Goal: Information Seeking & Learning: Learn about a topic

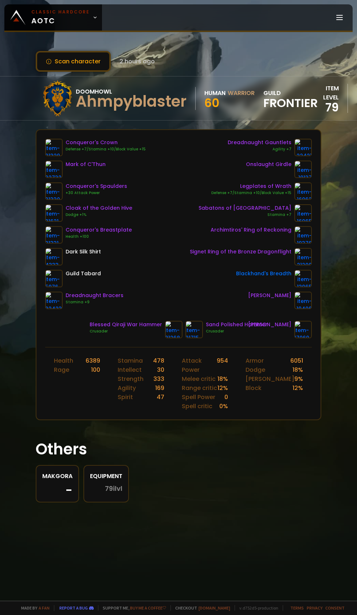
click at [93, 17] on icon at bounding box center [95, 17] width 5 height 5
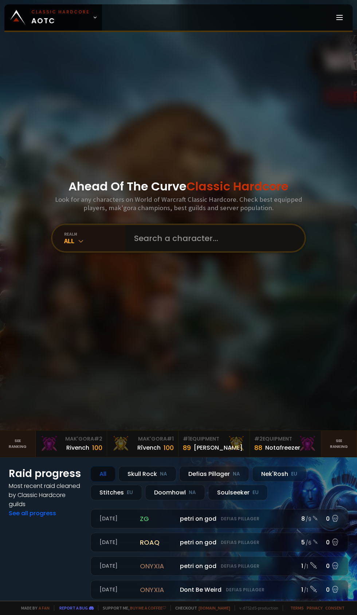
click at [189, 251] on input "text" at bounding box center [213, 238] width 166 height 26
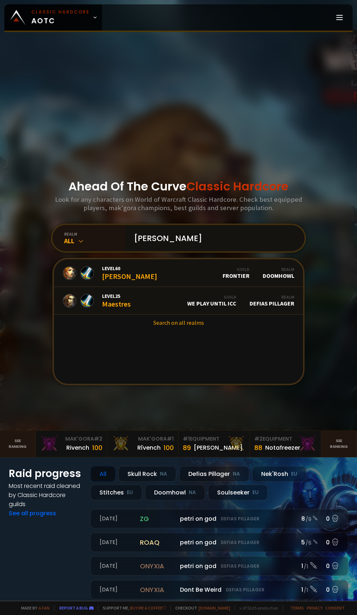
type input "[PERSON_NAME]"
click at [163, 287] on link "Level 60 [PERSON_NAME] Guild Frontier Realm Doomhowl" at bounding box center [178, 273] width 249 height 28
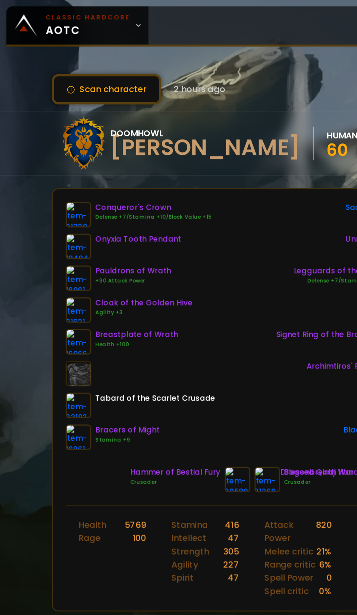
click at [93, 17] on icon at bounding box center [95, 17] width 5 height 5
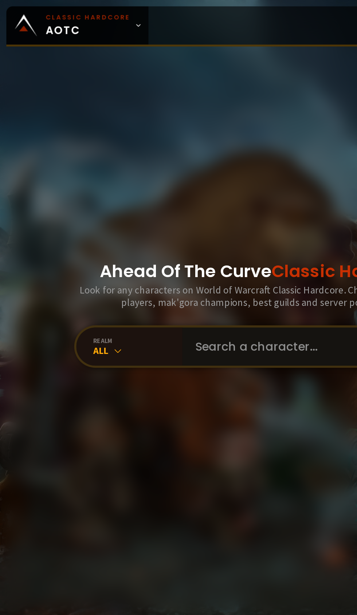
click at [180, 251] on input "text" at bounding box center [213, 238] width 166 height 26
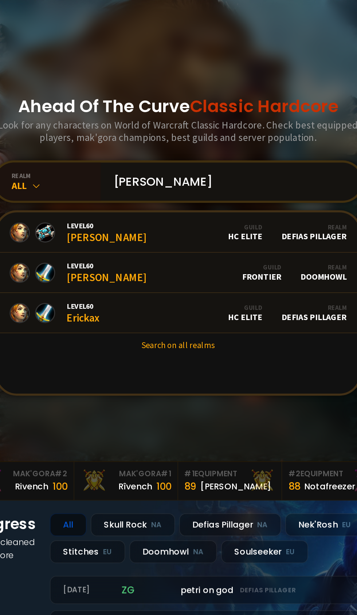
type input "[PERSON_NAME]"
click at [178, 315] on link "Level 60 [PERSON_NAME] Guild Frontier Realm Doomhowl" at bounding box center [178, 301] width 249 height 28
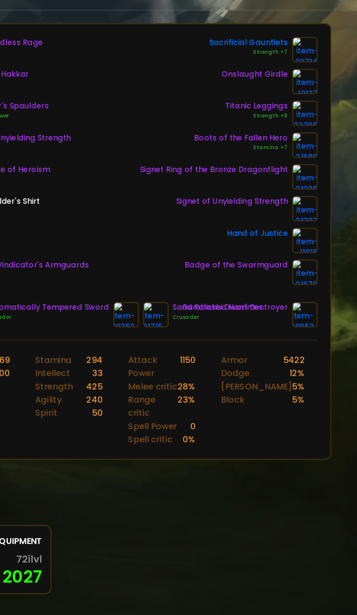
click at [306, 221] on link at bounding box center [302, 212] width 17 height 17
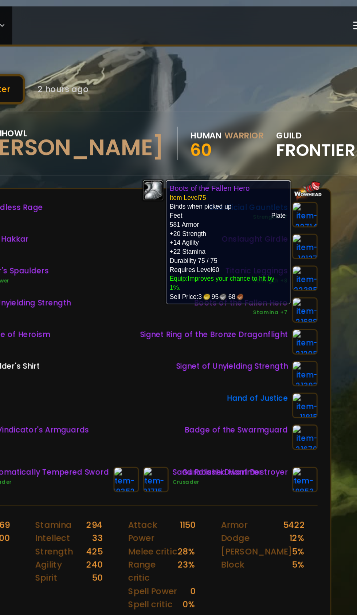
click at [178, 272] on div "Helm of Endless Rage Strength +8 The Eye of Hakkar Conqueror's Spaulders +30 At…" at bounding box center [178, 224] width 267 height 170
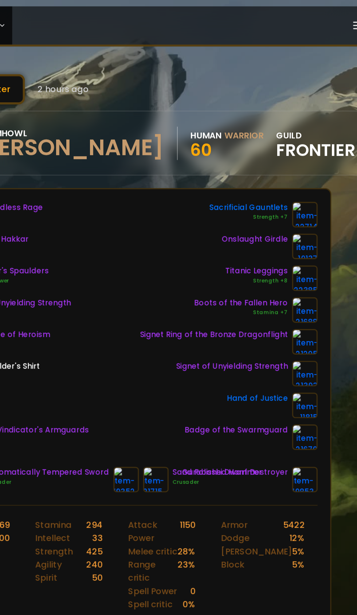
click at [304, 213] on img at bounding box center [302, 212] width 17 height 17
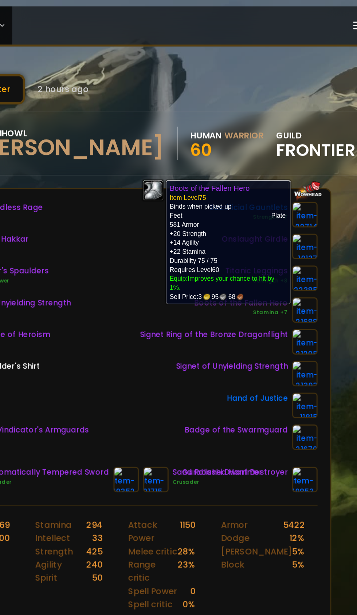
click at [195, 279] on div "Hand of Justice" at bounding box center [251, 278] width 122 height 17
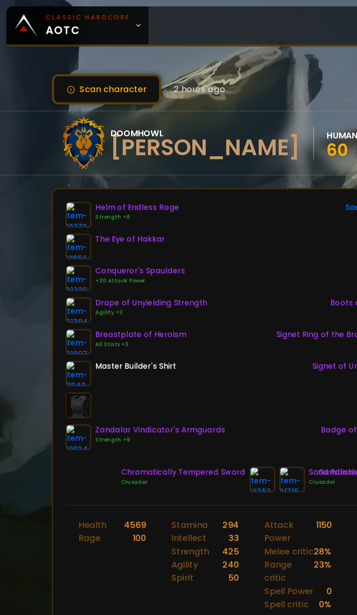
click at [93, 17] on icon at bounding box center [95, 17] width 5 height 5
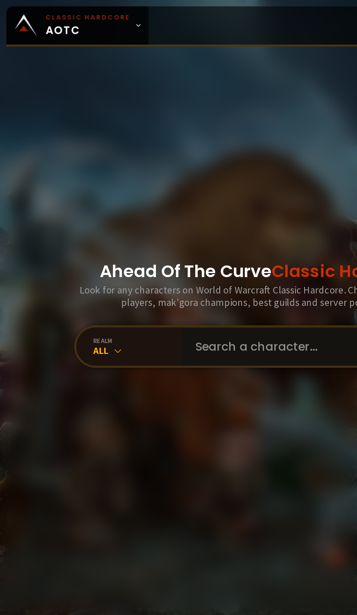
click at [187, 251] on input "text" at bounding box center [213, 238] width 166 height 26
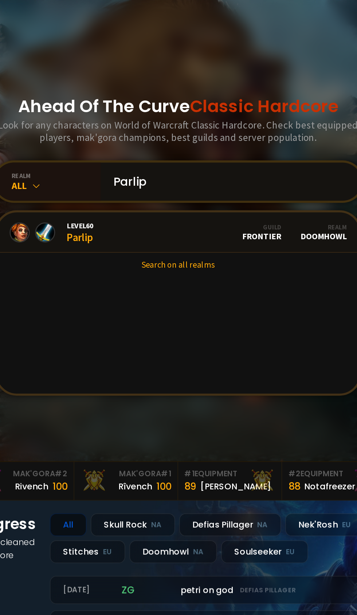
type input "Parlip"
click at [164, 287] on link "Level 60 Parlip Guild Frontier Realm Doomhowl" at bounding box center [178, 273] width 249 height 28
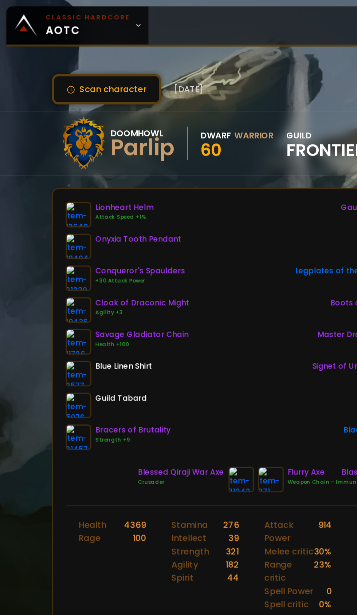
click at [93, 17] on icon at bounding box center [95, 17] width 5 height 5
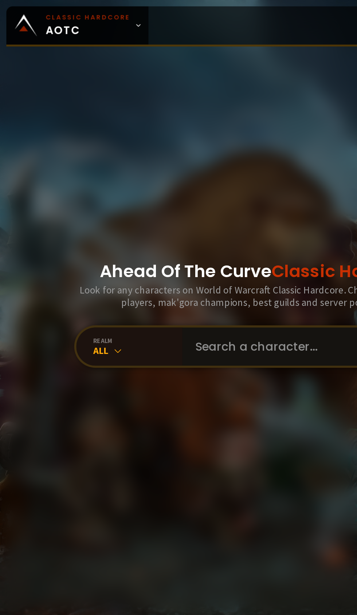
click at [177, 251] on input "text" at bounding box center [213, 238] width 166 height 26
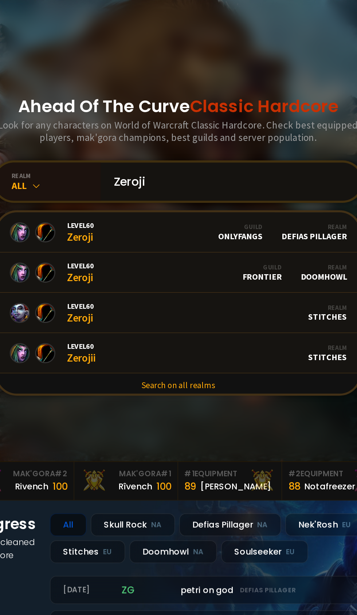
type input "Zeroji"
click at [173, 315] on link "Level 60 Zeroji Guild Frontier Realm Doomhowl" at bounding box center [178, 301] width 249 height 28
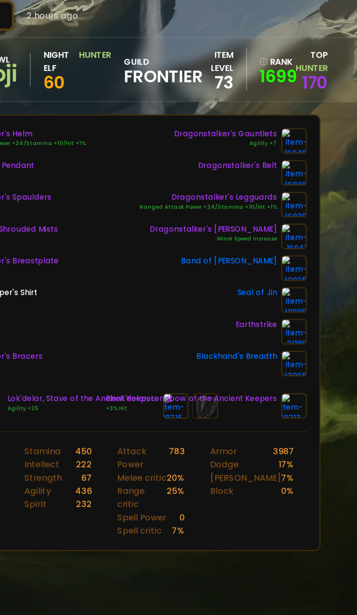
click at [311, 235] on link at bounding box center [302, 234] width 17 height 17
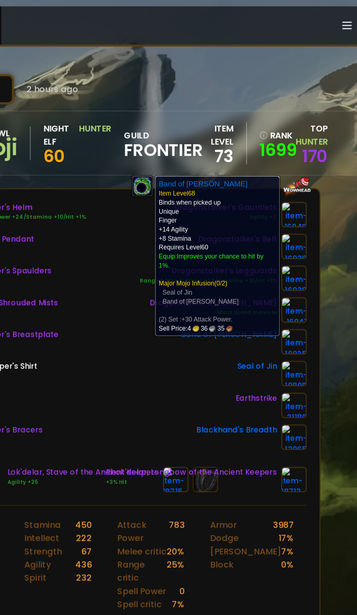
click at [337, 200] on div "Scan character 2 hours ago Doomhowl Zeroji Night Elf Hunter 60 guild Frontier i…" at bounding box center [178, 300] width 357 height 601
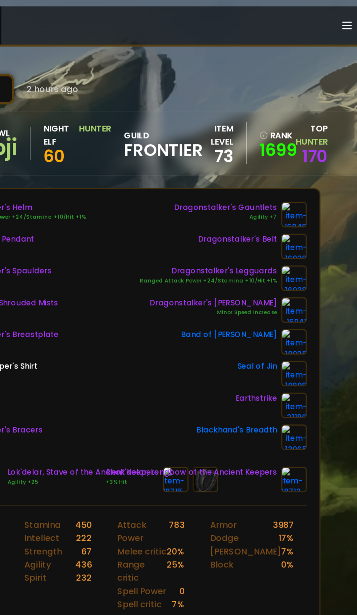
click at [307, 257] on img at bounding box center [302, 256] width 17 height 17
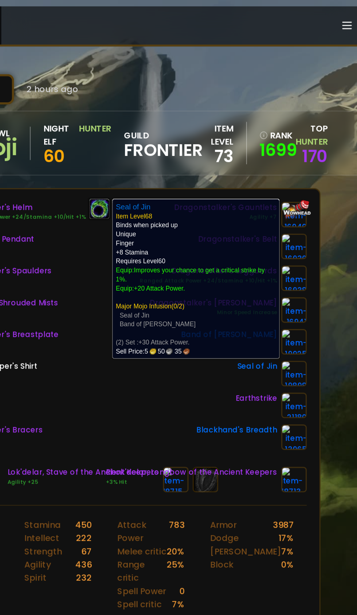
click at [336, 206] on div "Scan character 2 hours ago Doomhowl Zeroji Night Elf Hunter 60 guild Frontier i…" at bounding box center [178, 300] width 357 height 601
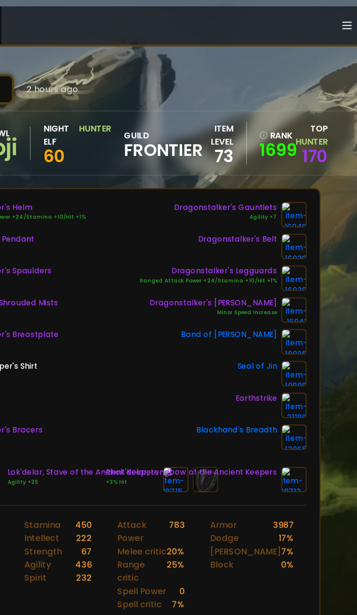
click at [303, 233] on img at bounding box center [302, 234] width 17 height 17
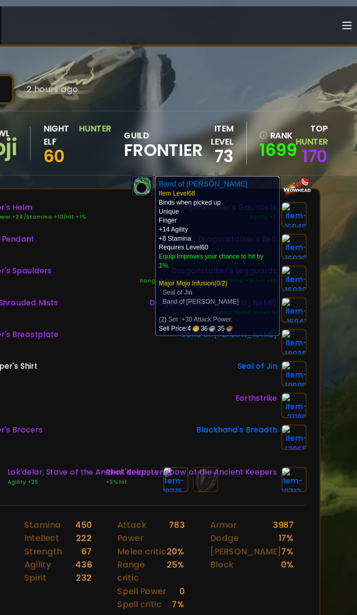
click at [335, 194] on div "Scan character 2 hours ago Doomhowl Zeroji Night Elf Hunter 60 guild Frontier i…" at bounding box center [178, 300] width 357 height 601
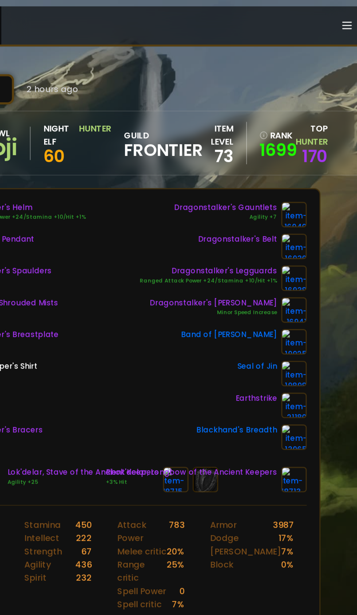
click at [305, 258] on img at bounding box center [302, 256] width 17 height 17
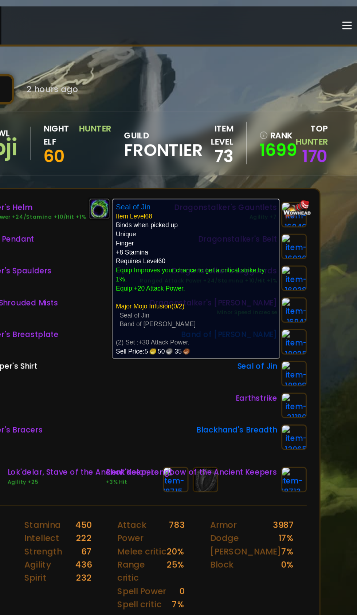
click at [331, 201] on div "Scan character 2 hours ago Doomhowl Zeroji Night Elf Hunter 60 guild Frontier i…" at bounding box center [178, 300] width 357 height 601
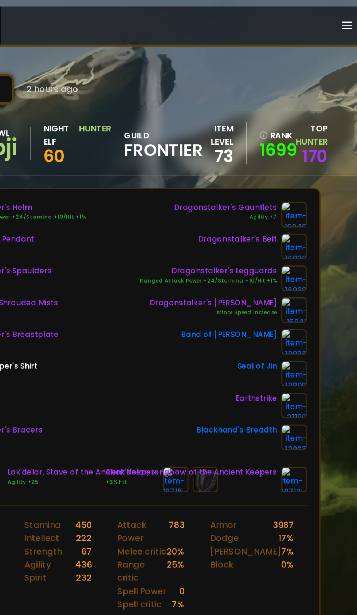
click at [311, 233] on link at bounding box center [302, 234] width 17 height 17
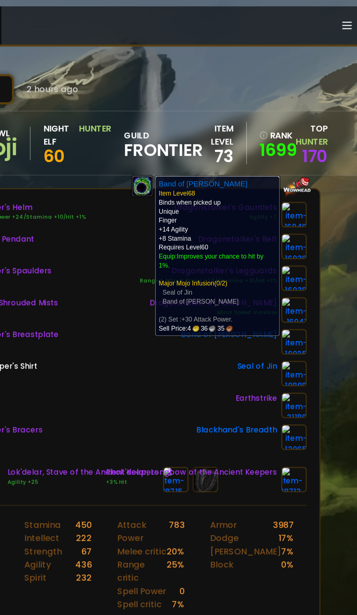
click at [335, 213] on div "Scan character 2 hours ago Doomhowl Zeroji Night Elf Hunter 60 guild Frontier i…" at bounding box center [178, 300] width 357 height 601
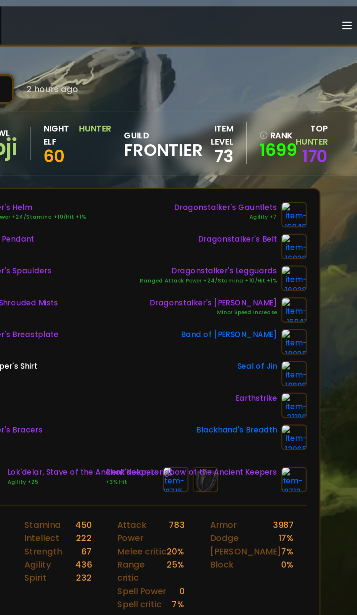
click at [308, 258] on img at bounding box center [302, 256] width 17 height 17
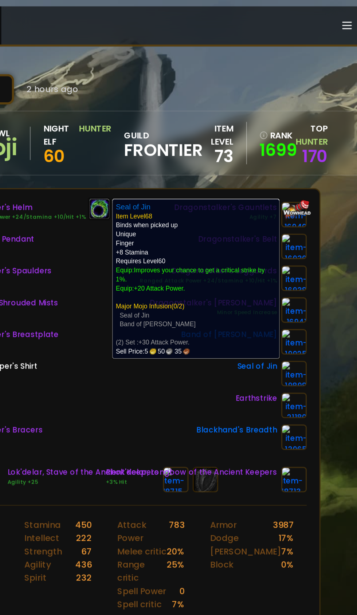
click at [335, 216] on div "Scan character 2 hours ago Doomhowl Zeroji Night Elf Hunter 60 guild Frontier i…" at bounding box center [178, 300] width 357 height 601
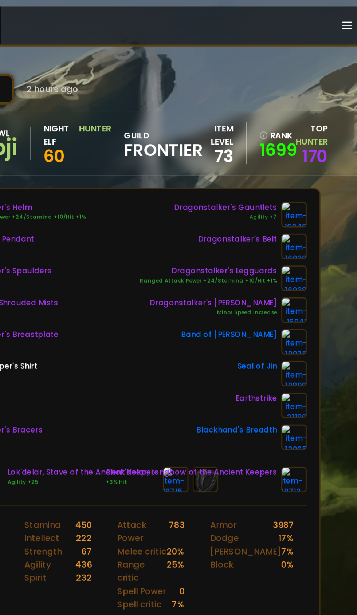
click at [309, 235] on img at bounding box center [302, 234] width 17 height 17
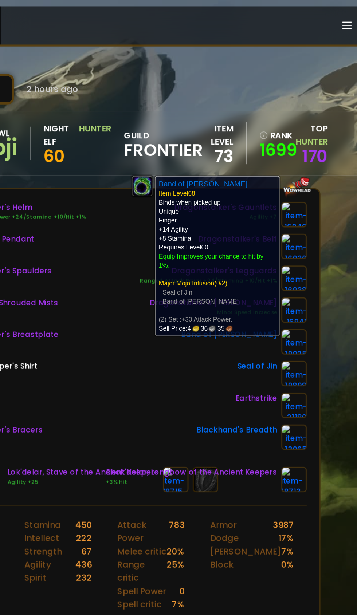
click at [335, 251] on div "Scan character 2 hours ago Doomhowl Zeroji Night Elf Hunter 60 guild Frontier i…" at bounding box center [178, 300] width 357 height 601
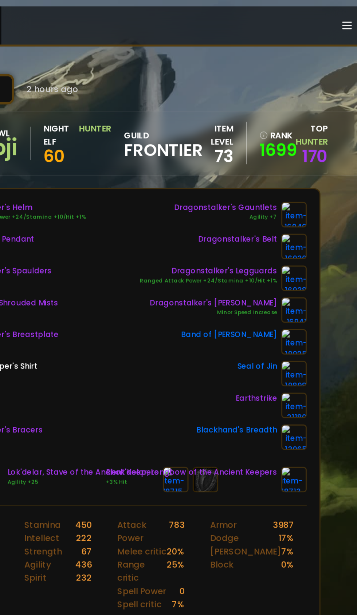
click at [306, 257] on img at bounding box center [302, 256] width 17 height 17
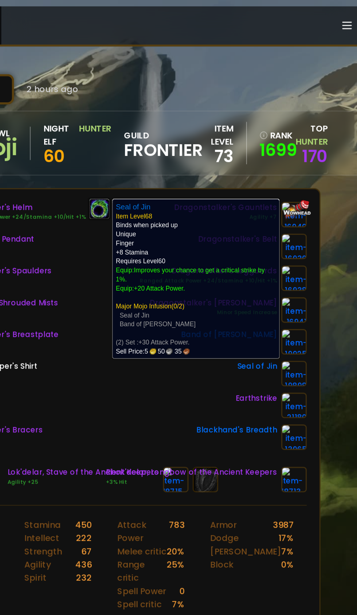
click at [330, 259] on div "Scan character 2 hours ago Doomhowl Zeroji Night Elf Hunter 60 guild Frontier i…" at bounding box center [178, 300] width 357 height 601
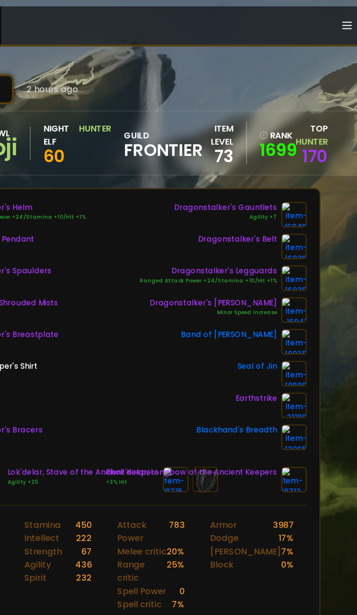
click at [306, 235] on img at bounding box center [302, 234] width 17 height 17
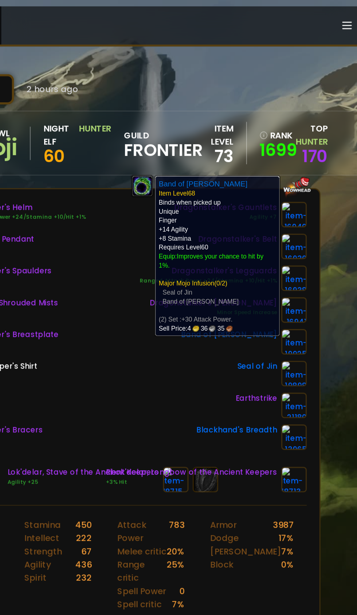
click at [311, 256] on link at bounding box center [302, 256] width 17 height 17
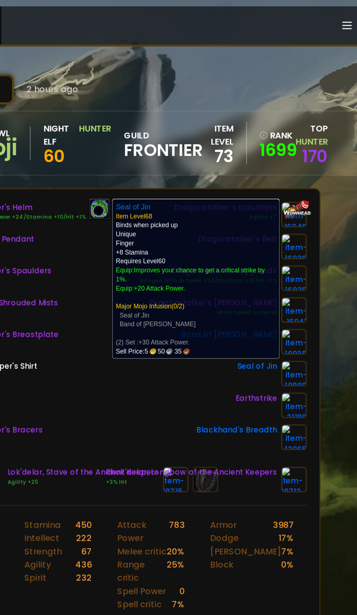
click at [335, 229] on div "Scan character 2 hours ago Doomhowl Zeroji Night Elf Hunter 60 guild Frontier i…" at bounding box center [178, 300] width 357 height 601
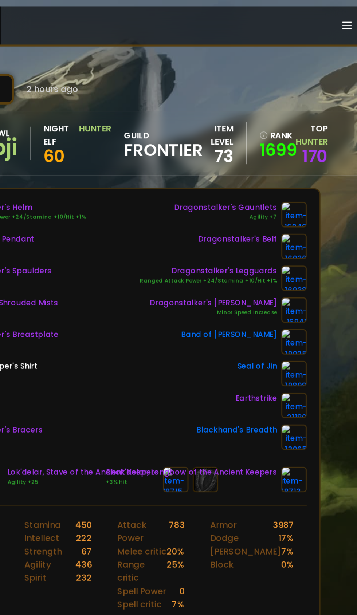
click at [307, 234] on img at bounding box center [302, 234] width 17 height 17
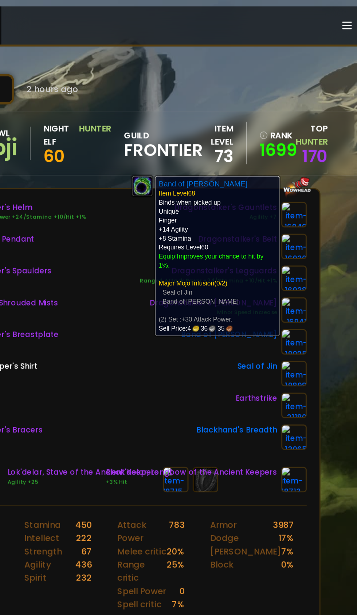
click at [311, 255] on link at bounding box center [302, 256] width 17 height 17
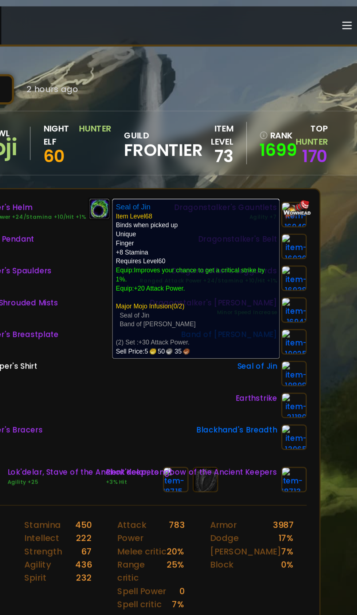
click at [335, 261] on div "Scan character 2 hours ago Doomhowl Zeroji Night Elf Hunter 60 guild Frontier i…" at bounding box center [178, 300] width 357 height 601
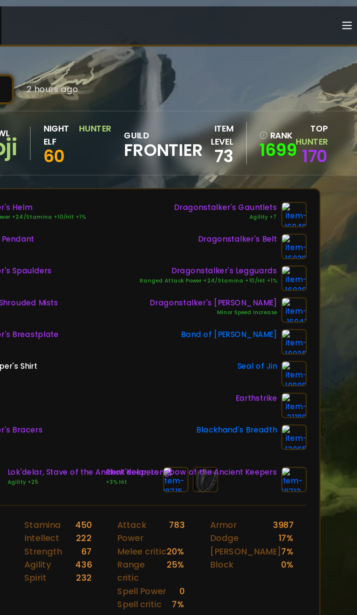
click at [311, 234] on link at bounding box center [302, 234] width 17 height 17
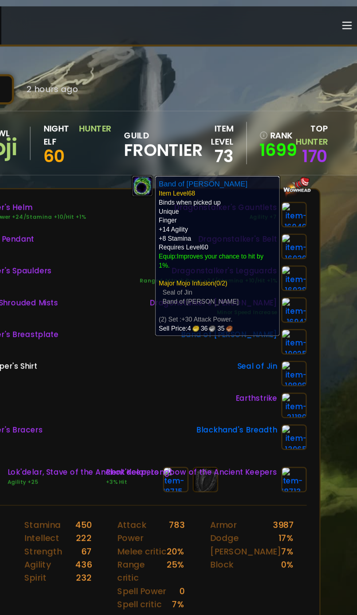
click at [337, 228] on div "Scan character 2 hours ago Doomhowl Zeroji Night Elf Hunter 60 guild Frontier i…" at bounding box center [178, 300] width 357 height 601
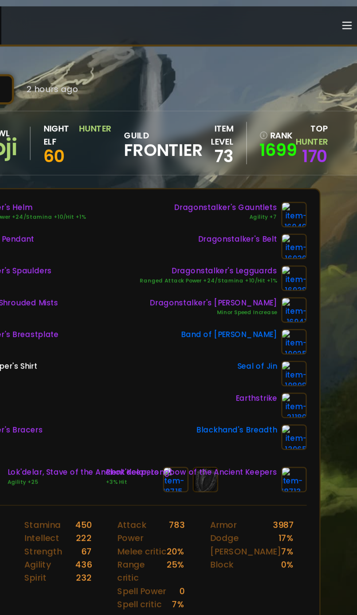
click at [307, 232] on img at bounding box center [302, 234] width 17 height 17
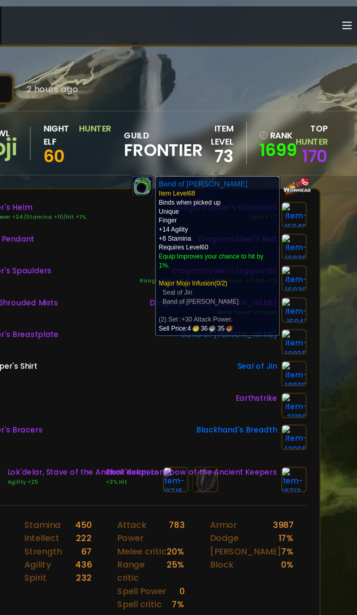
click at [336, 205] on div "Scan character 2 hours ago Doomhowl Zeroji Night Elf Hunter 60 guild Frontier i…" at bounding box center [178, 300] width 357 height 601
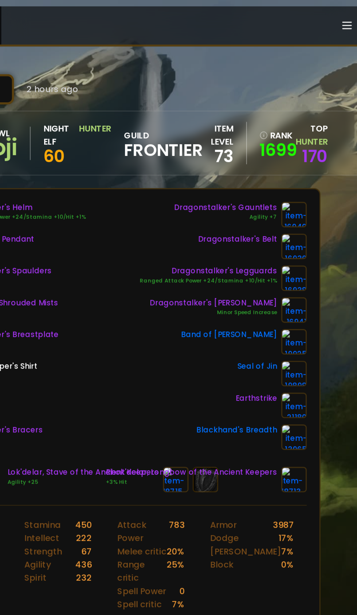
click at [310, 234] on img at bounding box center [302, 234] width 17 height 17
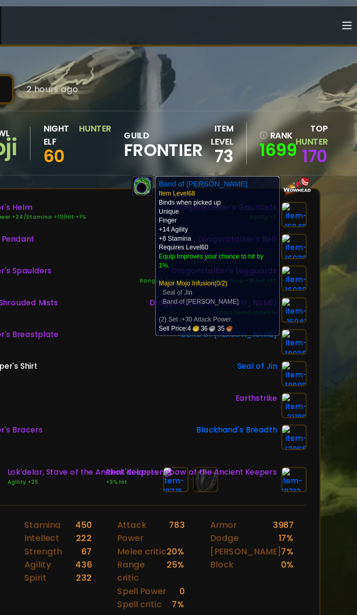
click at [336, 213] on div "Scan character 2 hours ago Doomhowl Zeroji Night Elf Hunter 60 guild Frontier i…" at bounding box center [178, 300] width 357 height 601
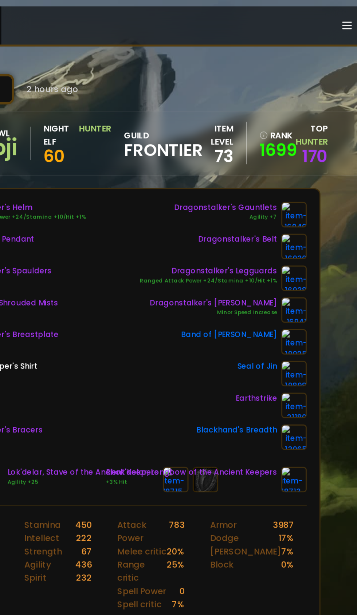
click at [307, 256] on img at bounding box center [302, 256] width 17 height 17
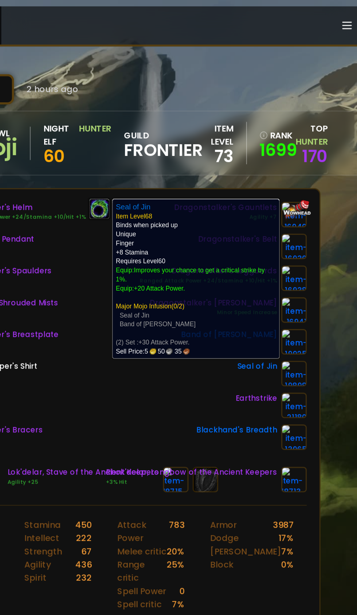
click at [336, 213] on div "Scan character 2 hours ago Doomhowl Zeroji Night Elf Hunter 60 guild Frontier i…" at bounding box center [178, 300] width 357 height 601
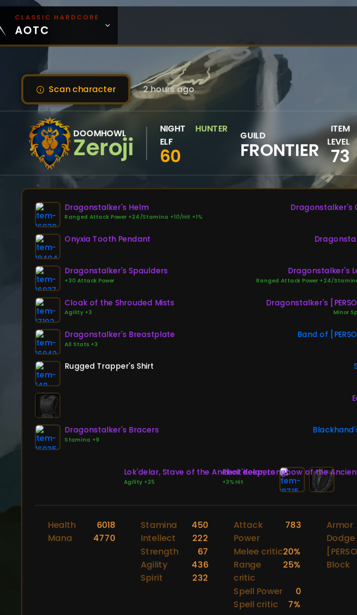
click at [93, 17] on icon at bounding box center [95, 17] width 5 height 5
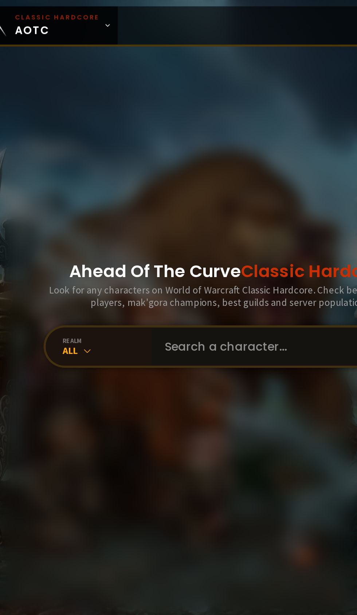
click at [171, 251] on input "text" at bounding box center [213, 238] width 166 height 26
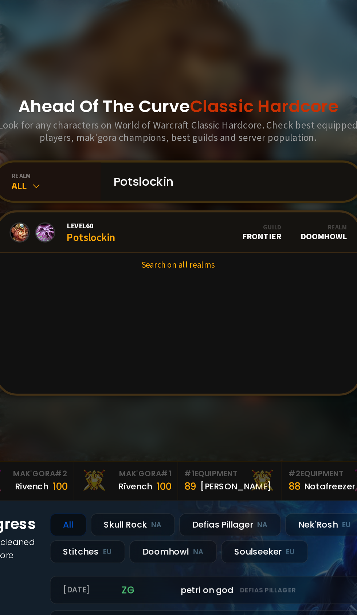
type input "Potslockin"
click at [145, 287] on link "Level 60 Potslockin Guild Frontier Realm Doomhowl" at bounding box center [178, 273] width 249 height 28
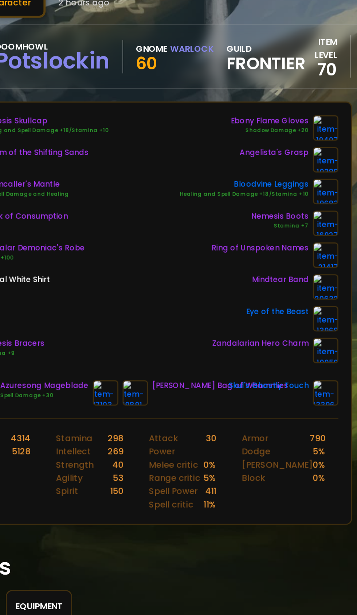
scroll to position [0, 24]
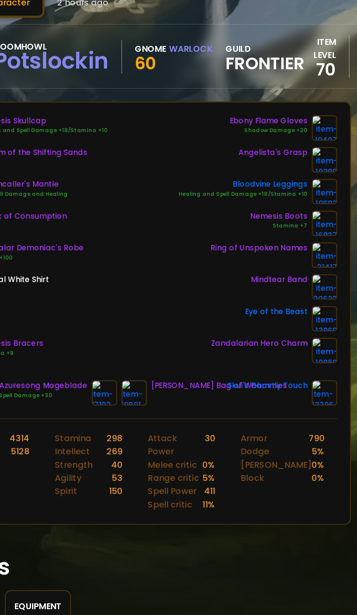
click at [280, 148] on img at bounding box center [278, 147] width 17 height 17
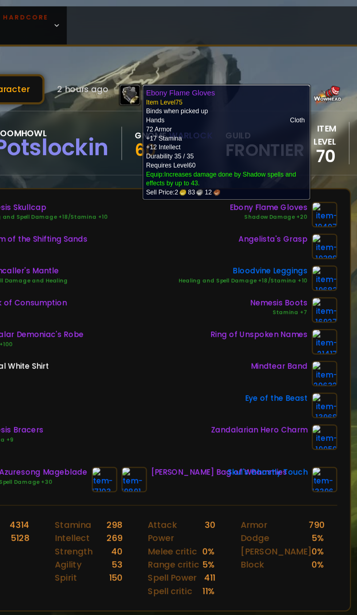
click at [169, 241] on div "Nemesis Skullcap Healing and Spell Damage +18/Stamina +10 Charm of the Shifting…" at bounding box center [154, 224] width 267 height 170
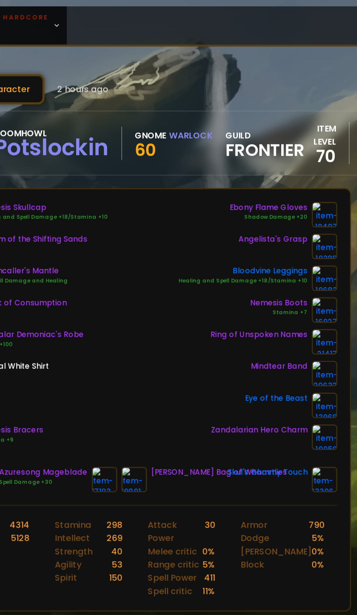
click at [277, 149] on img at bounding box center [278, 147] width 17 height 17
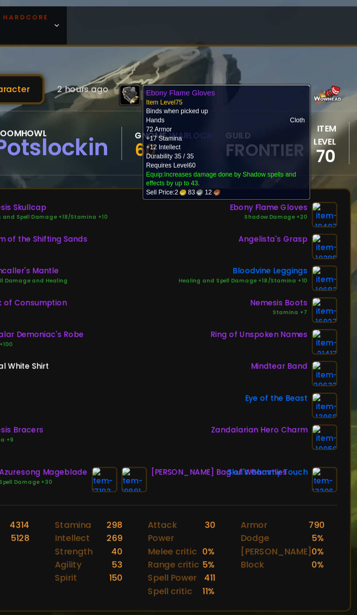
click at [171, 249] on div "Nemesis Skullcap Healing and Spell Damage +18/Stamina +10 Charm of the Shifting…" at bounding box center [154, 224] width 267 height 170
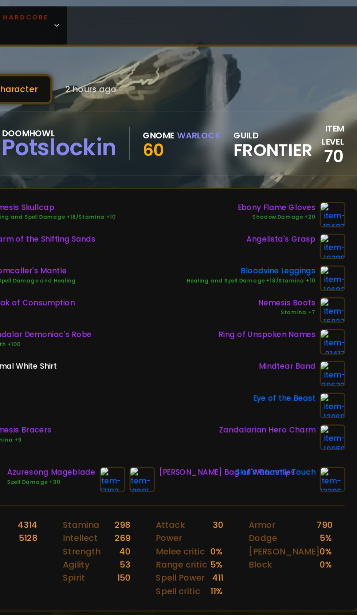
scroll to position [0, 18]
click at [282, 147] on img at bounding box center [284, 147] width 17 height 17
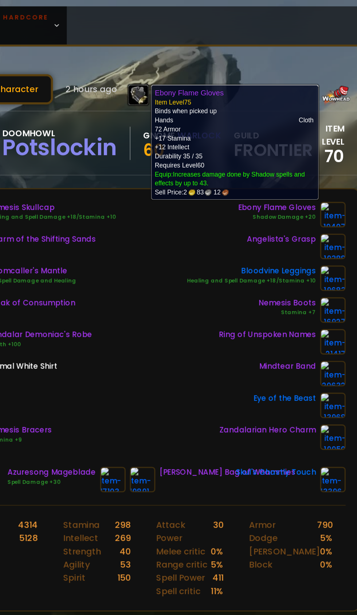
click at [164, 245] on div "Nemesis Skullcap Healing and Spell Damage +18/Stamina +10 Charm of the Shifting…" at bounding box center [160, 224] width 267 height 170
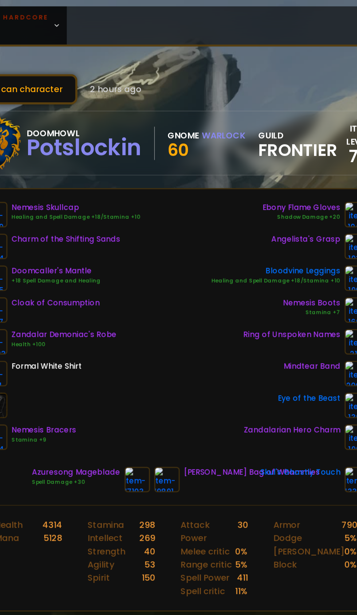
scroll to position [0, 0]
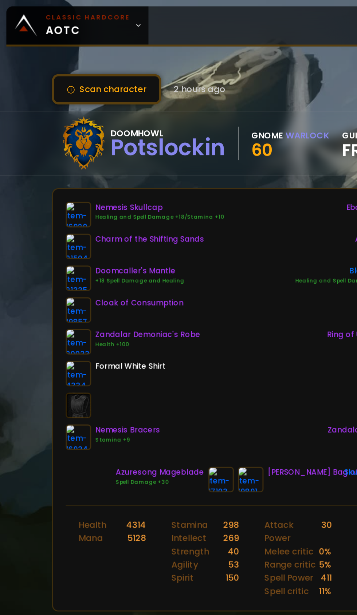
click at [93, 17] on icon at bounding box center [95, 17] width 5 height 5
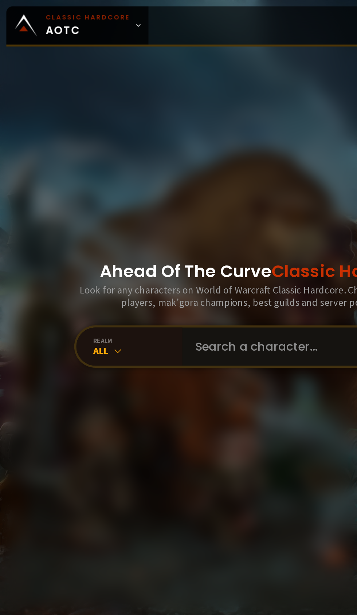
click at [181, 251] on input "text" at bounding box center [213, 238] width 166 height 26
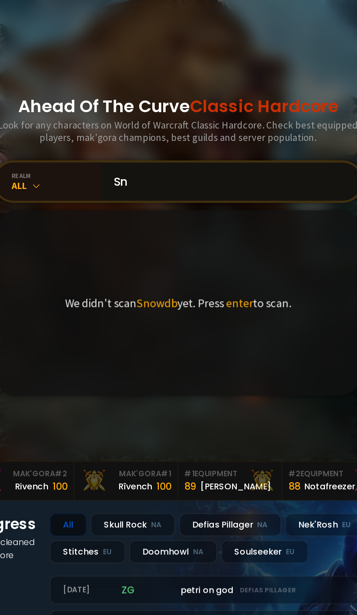
type input "S"
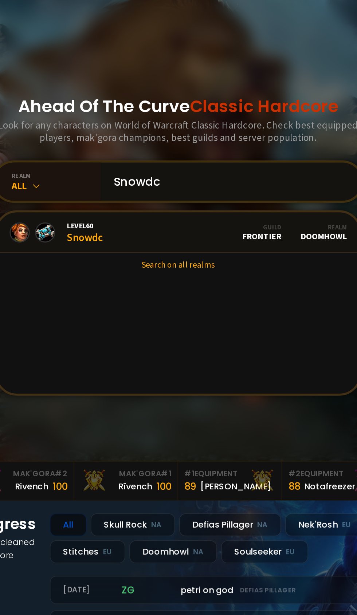
type input "Snowdc"
click at [149, 287] on link "Level 60 Snowdc Guild Frontier Realm Doomhowl" at bounding box center [178, 273] width 249 height 28
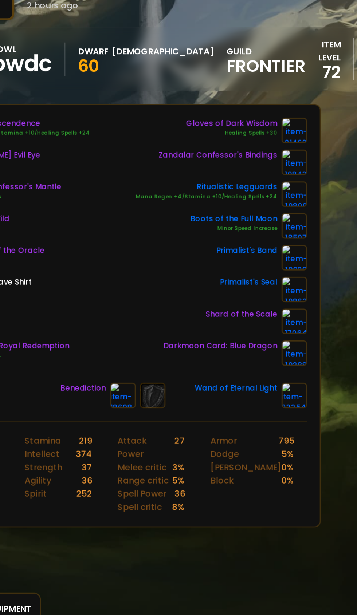
click at [307, 148] on img at bounding box center [302, 147] width 17 height 17
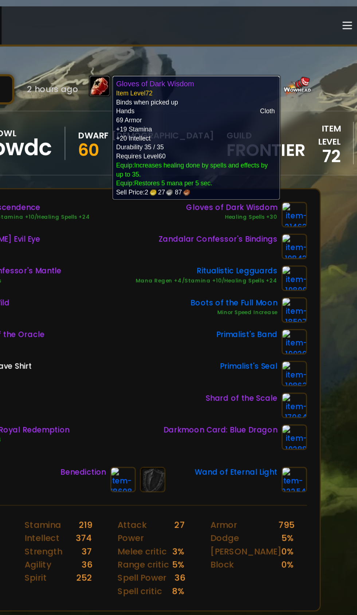
click at [197, 241] on div "Halo of Transcendence Mana Regen +4/Stamina +10/Healing Spells +24 [PERSON_NAME…" at bounding box center [178, 224] width 267 height 170
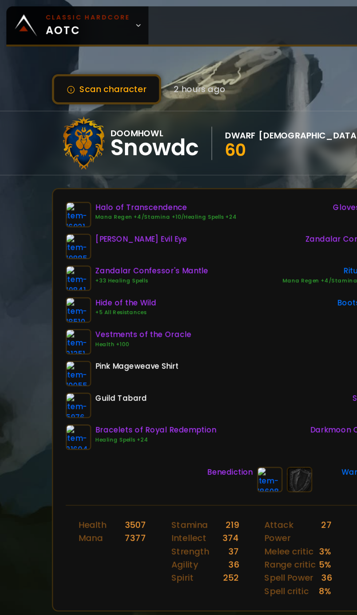
click at [93, 17] on icon at bounding box center [95, 17] width 5 height 5
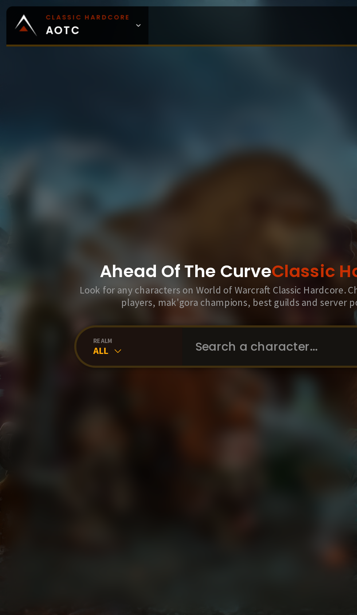
click at [177, 251] on input "text" at bounding box center [213, 238] width 166 height 26
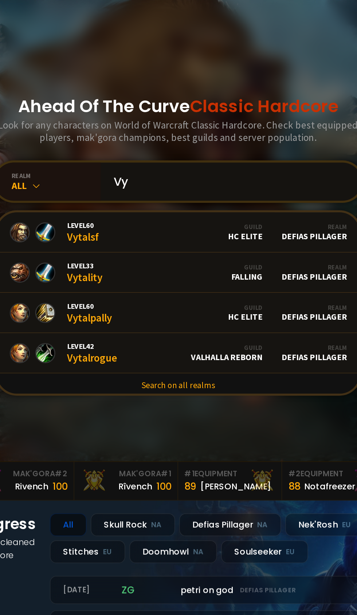
type input "V"
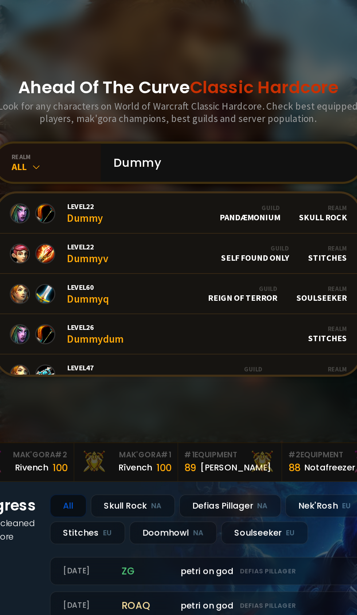
click at [83, 245] on icon at bounding box center [80, 240] width 7 height 7
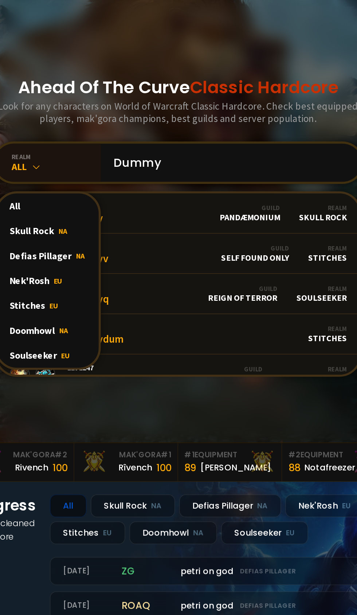
click at [85, 362] on div "Doomhowl NA" at bounding box center [89, 353] width 70 height 17
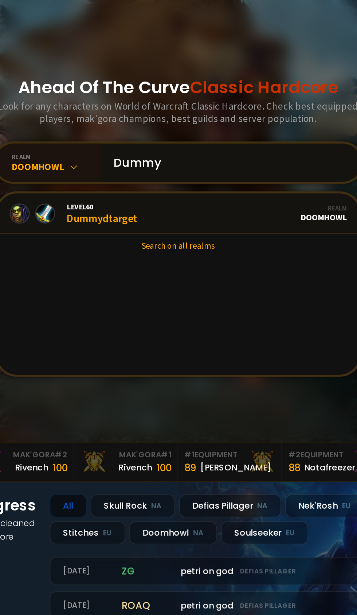
click at [207, 251] on input "Dummy" at bounding box center [213, 238] width 166 height 26
type input "D"
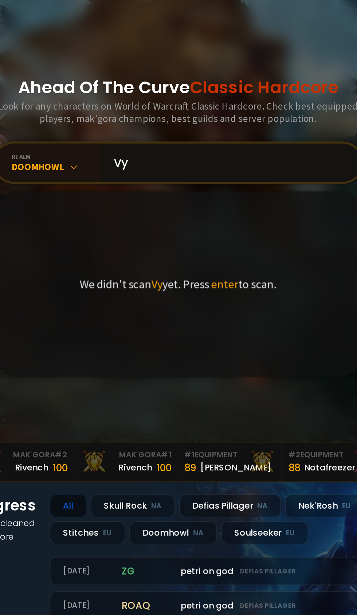
type input "V"
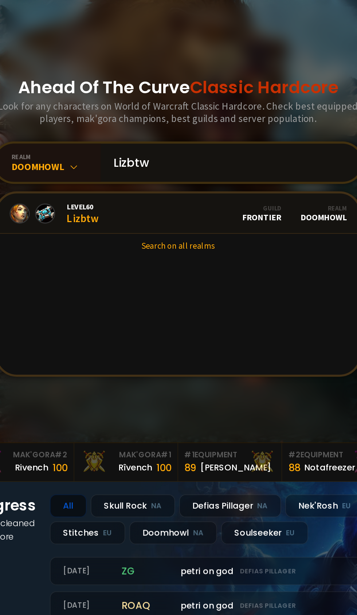
type input "Lizbtw"
click at [149, 287] on link "Level 60 Lizbtw Guild Frontier Realm Doomhowl" at bounding box center [178, 273] width 249 height 28
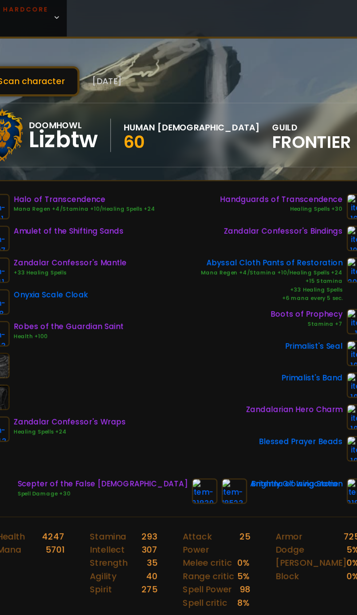
click at [188, 343] on img at bounding box center [196, 342] width 17 height 17
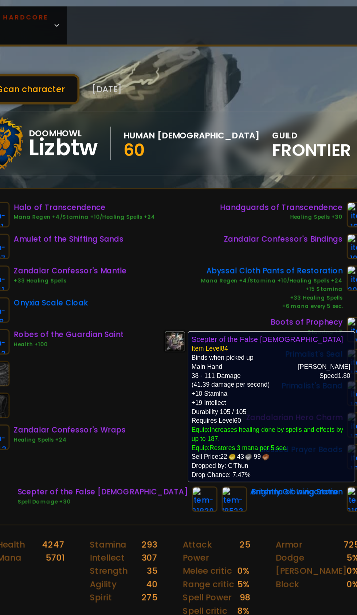
click at [193, 180] on div "Halo of Transcendence Mana Regen +4/Stamina +10/Healing Spells +24 Amulet of th…" at bounding box center [178, 231] width 267 height 184
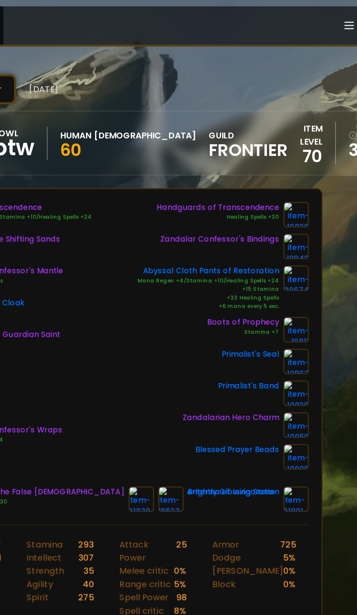
click at [307, 247] on img at bounding box center [302, 248] width 17 height 17
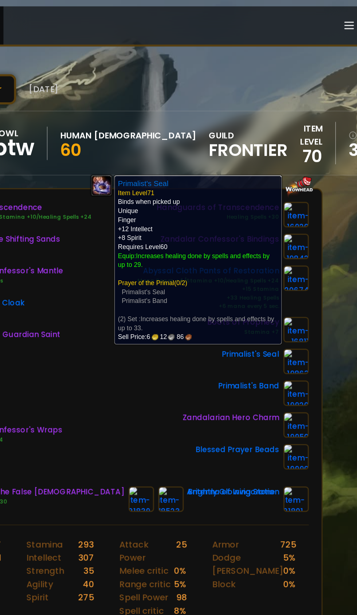
click at [335, 276] on div "Scan character [DATE] Doomhowl Lizbtw Human Priest 60 guild Frontier item level…" at bounding box center [178, 300] width 357 height 601
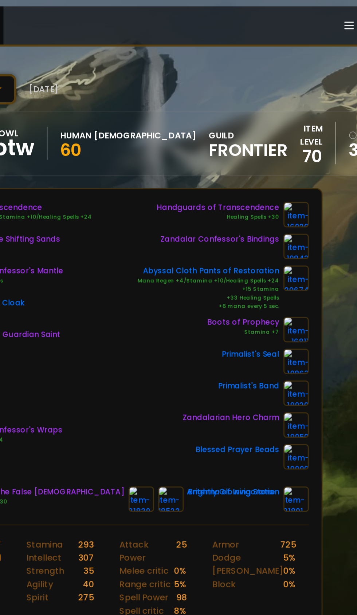
click at [306, 269] on img at bounding box center [302, 270] width 17 height 17
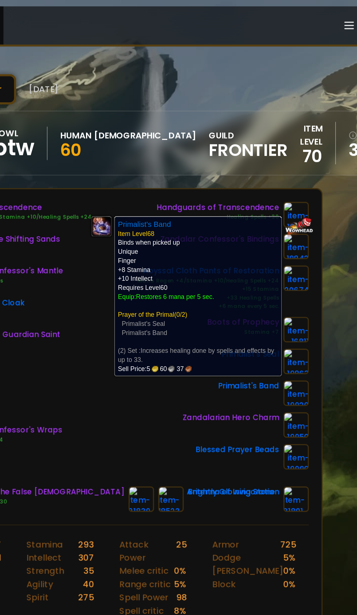
click at [338, 302] on div "Scan character [DATE] Doomhowl Lizbtw Human Priest 60 guild Frontier item level…" at bounding box center [178, 300] width 357 height 601
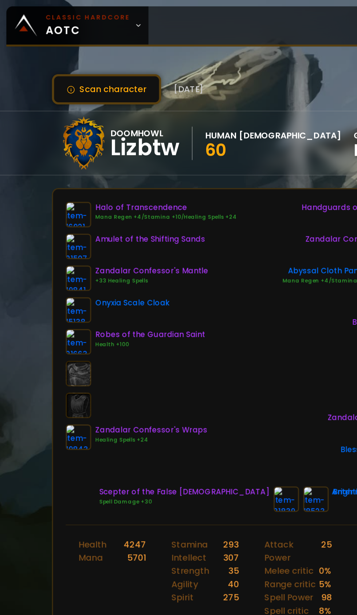
click at [93, 17] on icon at bounding box center [95, 17] width 5 height 5
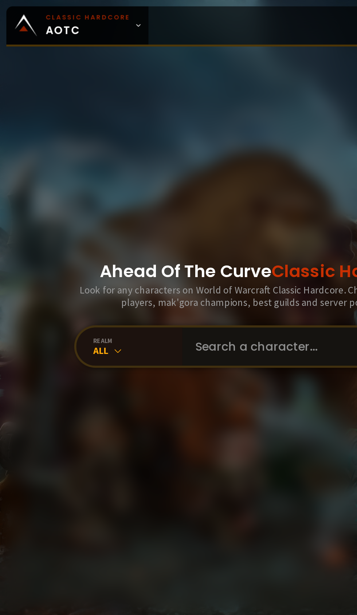
click at [167, 251] on input "text" at bounding box center [213, 238] width 166 height 26
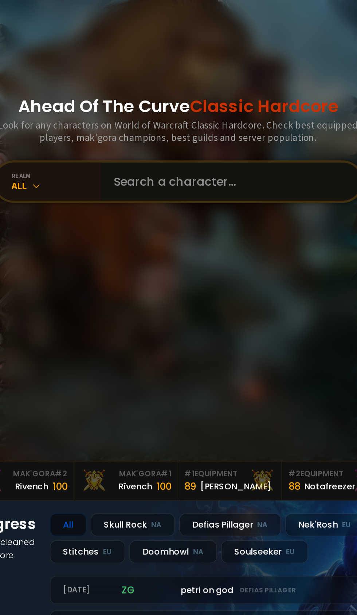
type input "I"
type input "C"
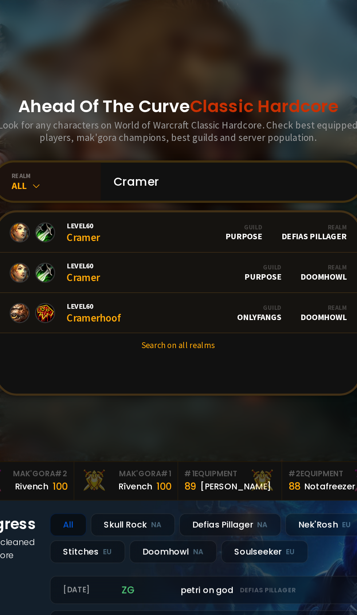
click at [80, 237] on div "realm" at bounding box center [94, 233] width 61 height 5
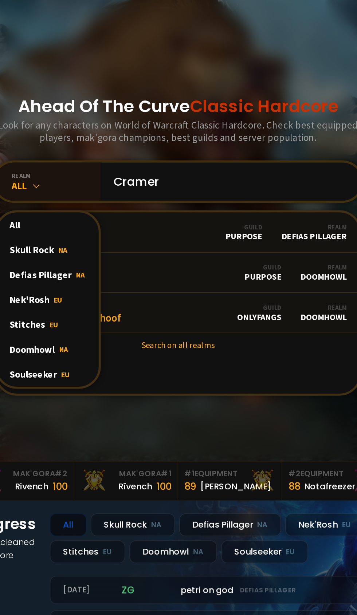
click at [91, 362] on div "Doomhowl NA" at bounding box center [89, 353] width 70 height 17
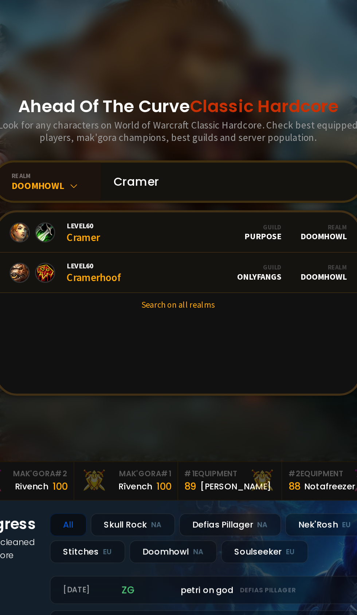
click at [207, 251] on input "Cramer" at bounding box center [213, 238] width 166 height 26
type input "C"
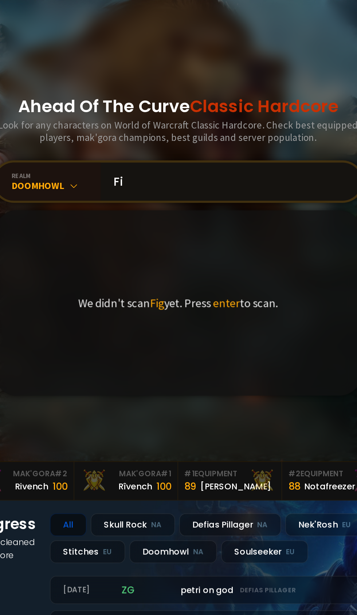
type input "F"
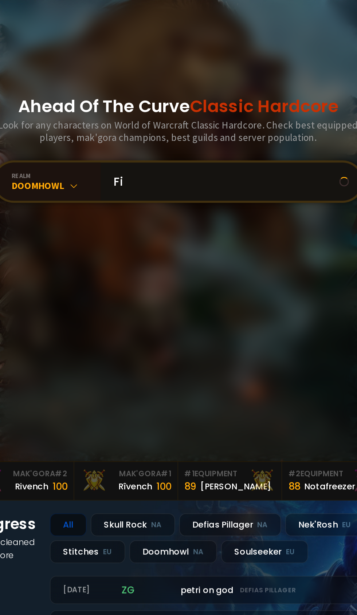
type input "F"
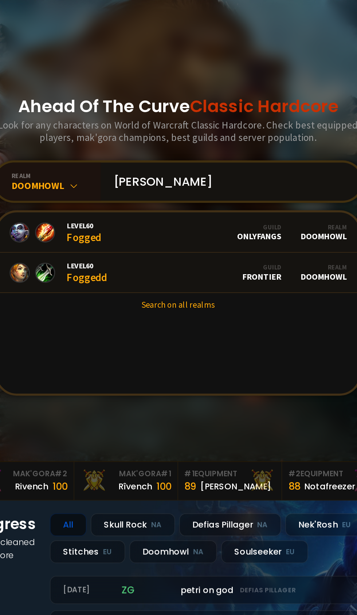
type input "[PERSON_NAME]"
click at [145, 315] on link "Level 60 Foggedd Guild Frontier Realm Doomhowl" at bounding box center [178, 301] width 249 height 28
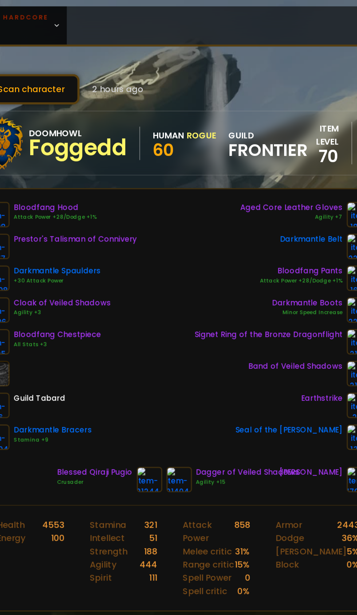
click at [94, 16] on icon at bounding box center [95, 17] width 5 height 5
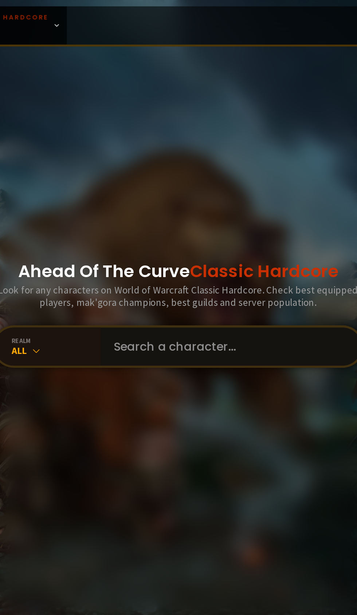
click at [188, 251] on input "text" at bounding box center [213, 238] width 166 height 26
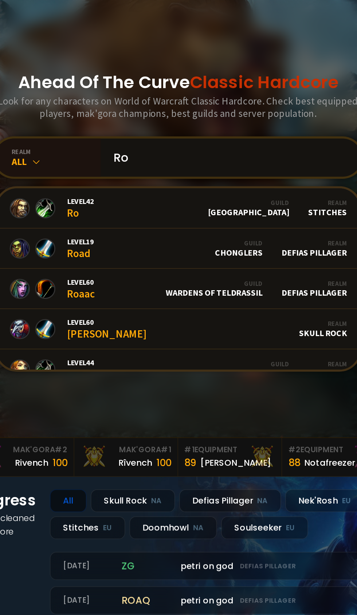
type input "R"
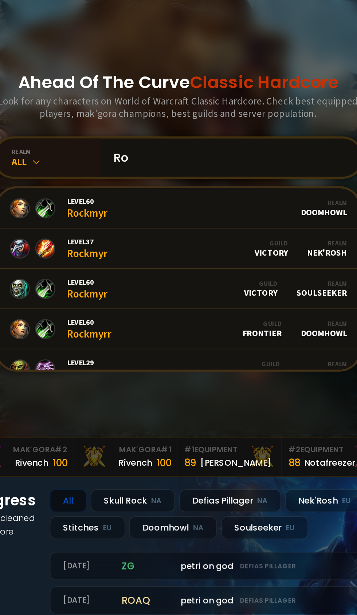
type input "R"
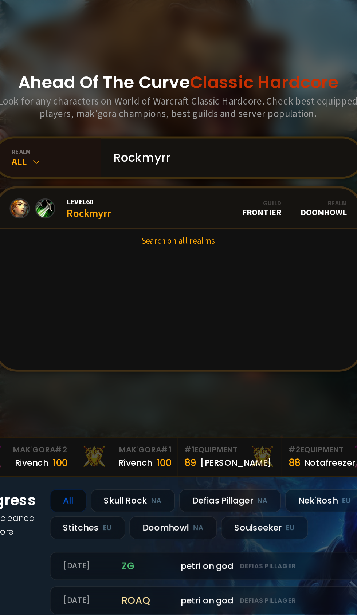
type input "Rockmyrr"
click at [136, 287] on link "Level 60 Rockmyrr Guild Frontier Realm Doomhowl" at bounding box center [178, 273] width 249 height 28
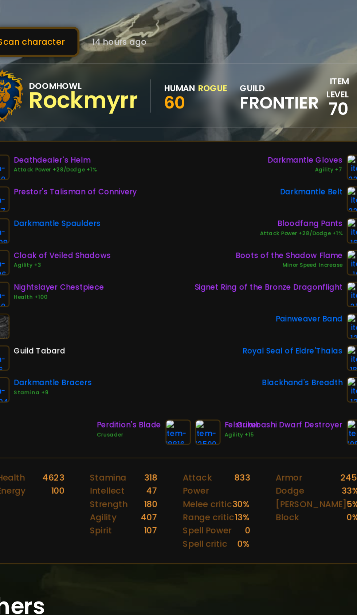
click at [60, 340] on div "Deathdealer's Helm Attack Power +28/Dodge +1% Prestor's Talisman of Connivery D…" at bounding box center [178, 238] width 284 height 217
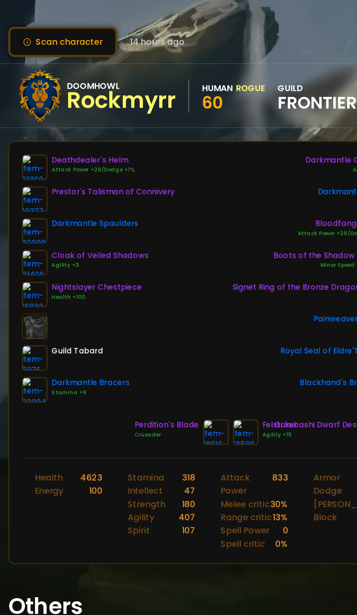
click at [52, 148] on img at bounding box center [53, 147] width 17 height 17
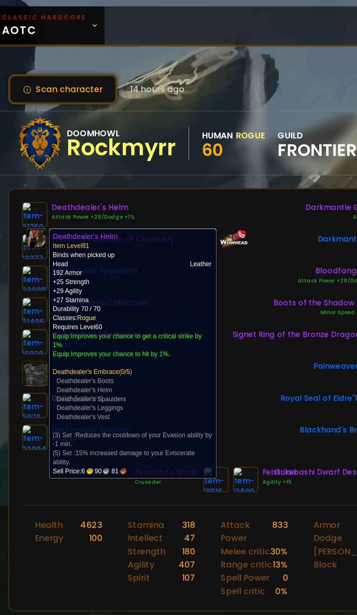
click at [205, 255] on div "Painweaver Band" at bounding box center [251, 256] width 122 height 17
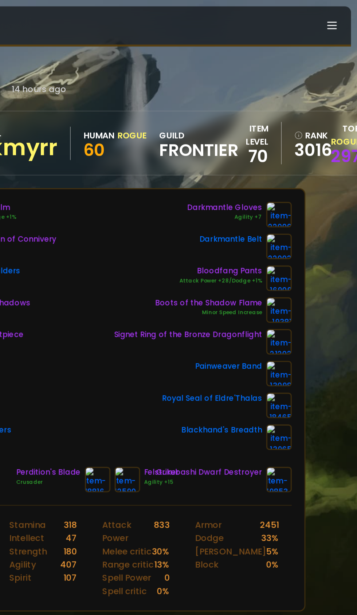
click at [310, 211] on img at bounding box center [302, 212] width 17 height 17
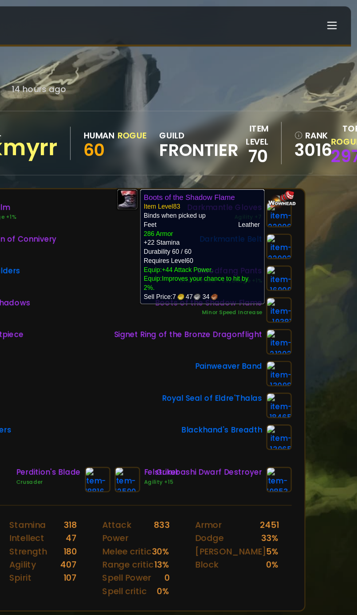
click at [340, 257] on div "Scan character 14 hours ago Doomhowl Rockmyrr Human Rogue 60 guild Frontier ite…" at bounding box center [178, 300] width 357 height 601
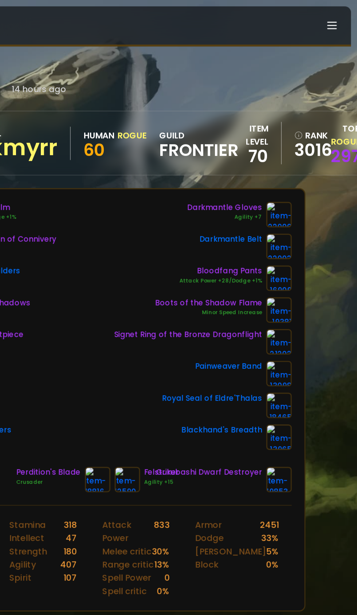
click at [309, 212] on img at bounding box center [302, 212] width 17 height 17
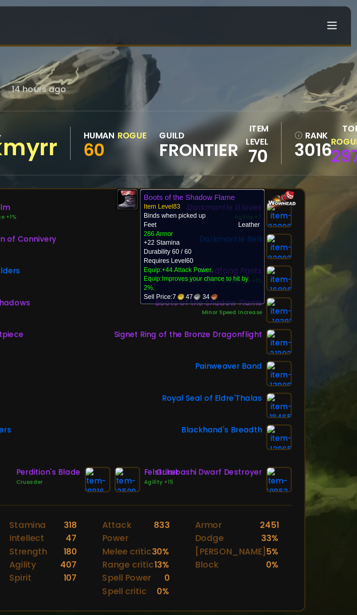
click at [340, 260] on div "Scan character 14 hours ago Doomhowl Rockmyrr Human Rogue 60 guild Frontier ite…" at bounding box center [178, 300] width 357 height 601
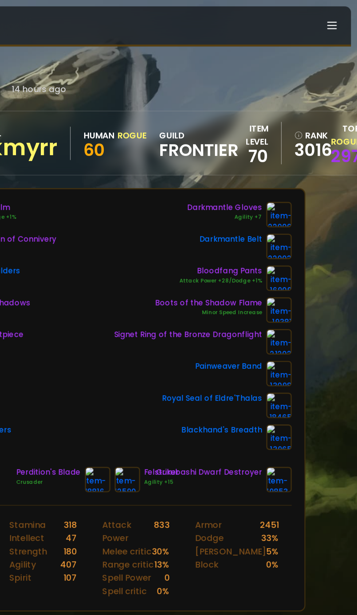
click at [310, 212] on img at bounding box center [302, 212] width 17 height 17
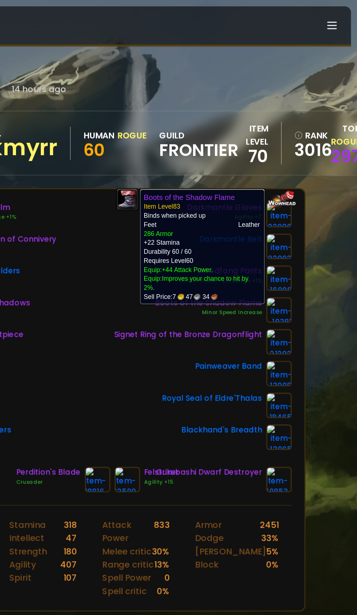
click at [347, 273] on div "Scan character 14 hours ago Doomhowl Rockmyrr Human Rogue 60 guild Frontier ite…" at bounding box center [178, 300] width 357 height 601
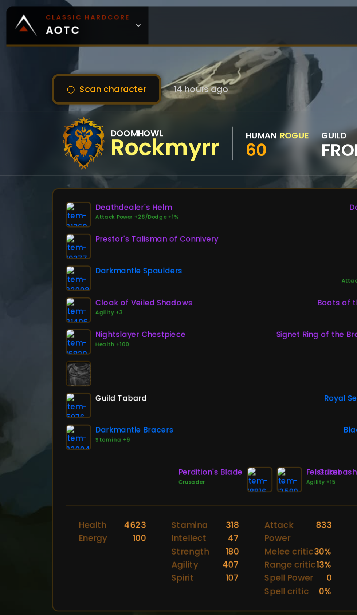
click at [52, 148] on img at bounding box center [53, 147] width 17 height 17
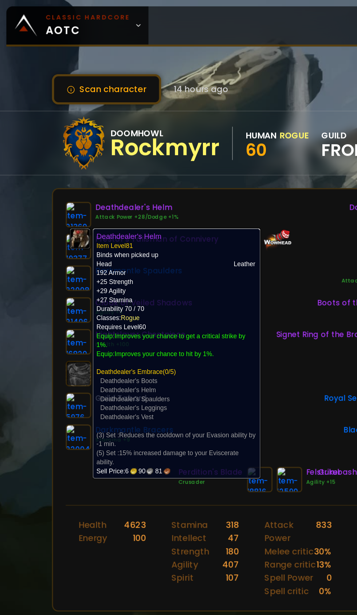
click at [201, 271] on div "Royal Seal of Eldre'Thalas" at bounding box center [251, 278] width 122 height 17
